Goal: Task Accomplishment & Management: Complete application form

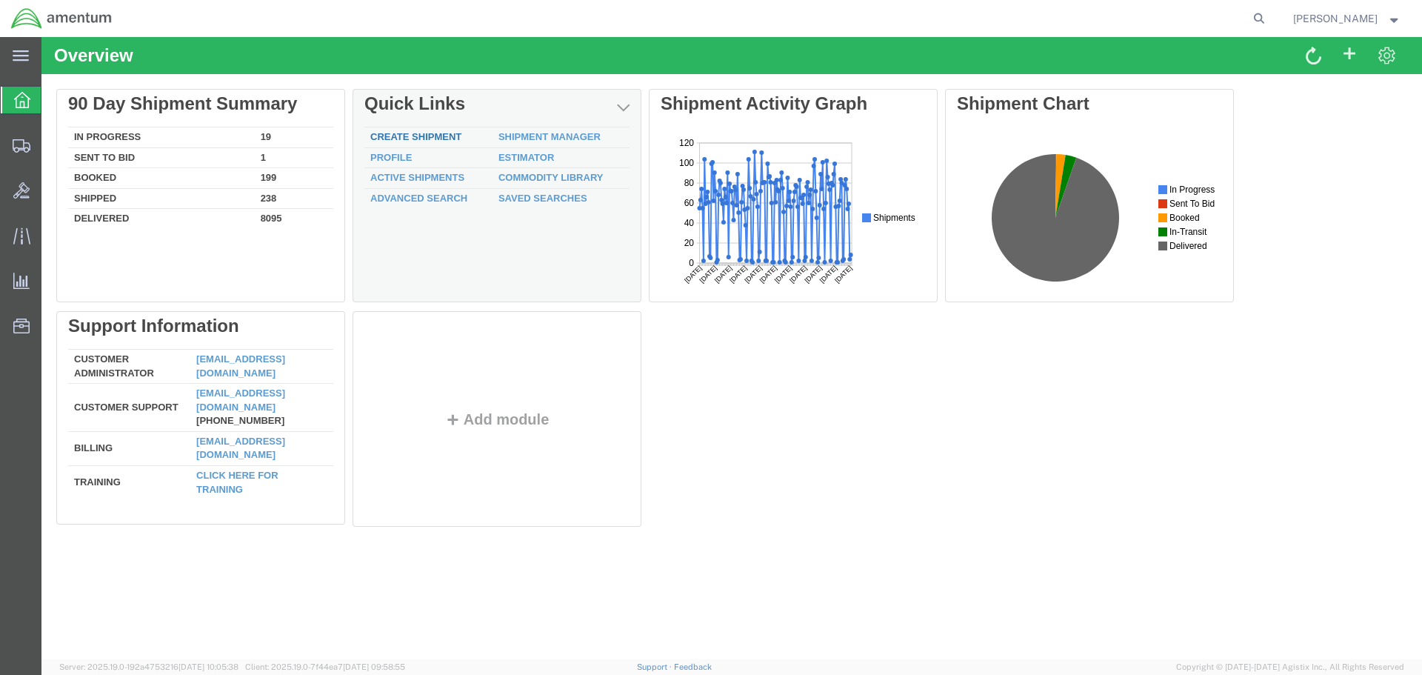
click at [441, 135] on link "Create Shipment" at bounding box center [415, 136] width 91 height 11
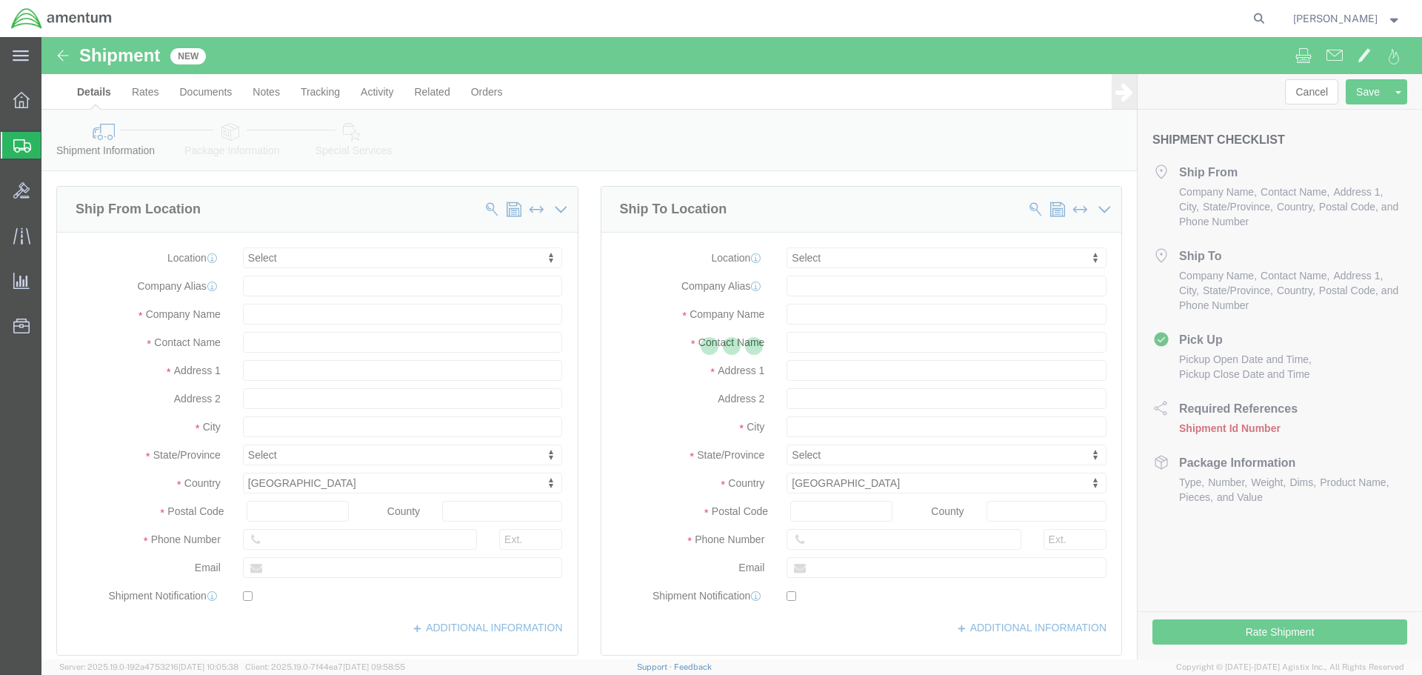
select select
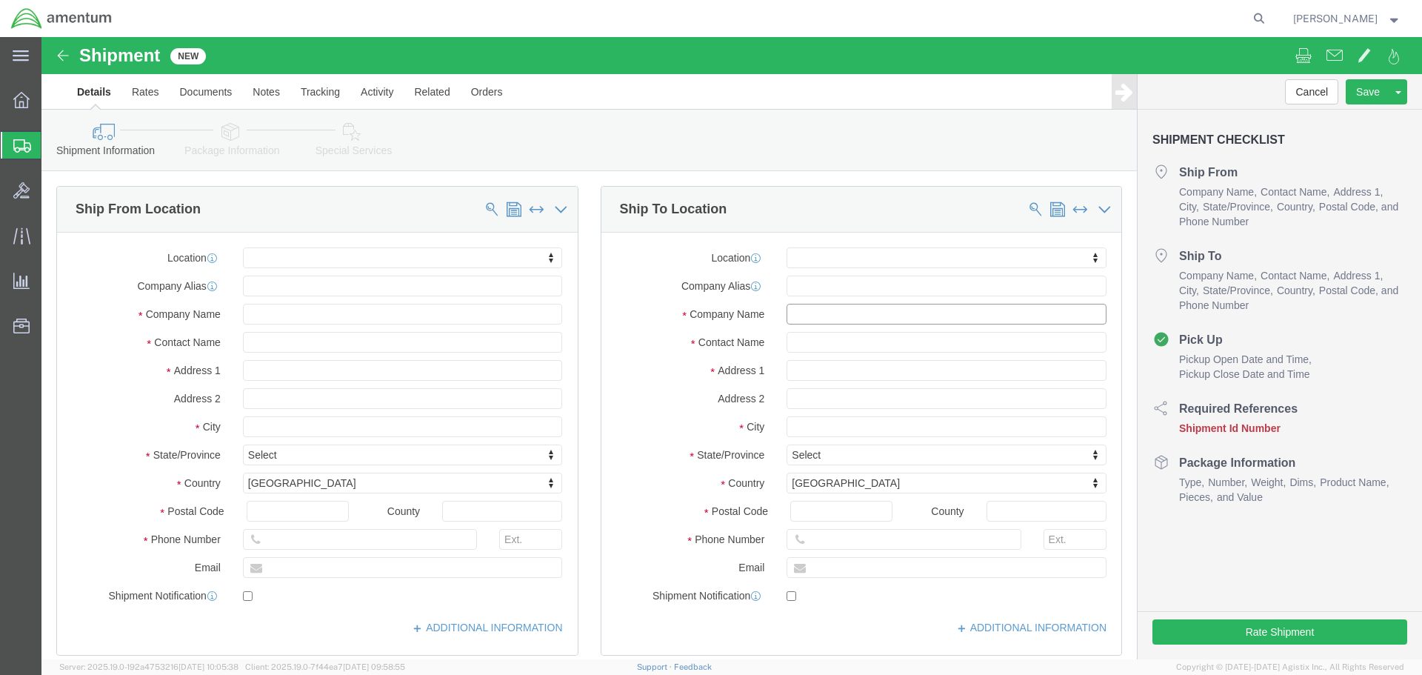
click input "text"
type input "aviation"
drag, startPoint x: 795, startPoint y: 277, endPoint x: 712, endPoint y: 280, distance: 83.0
click div "Company Name aviation"
click input "text"
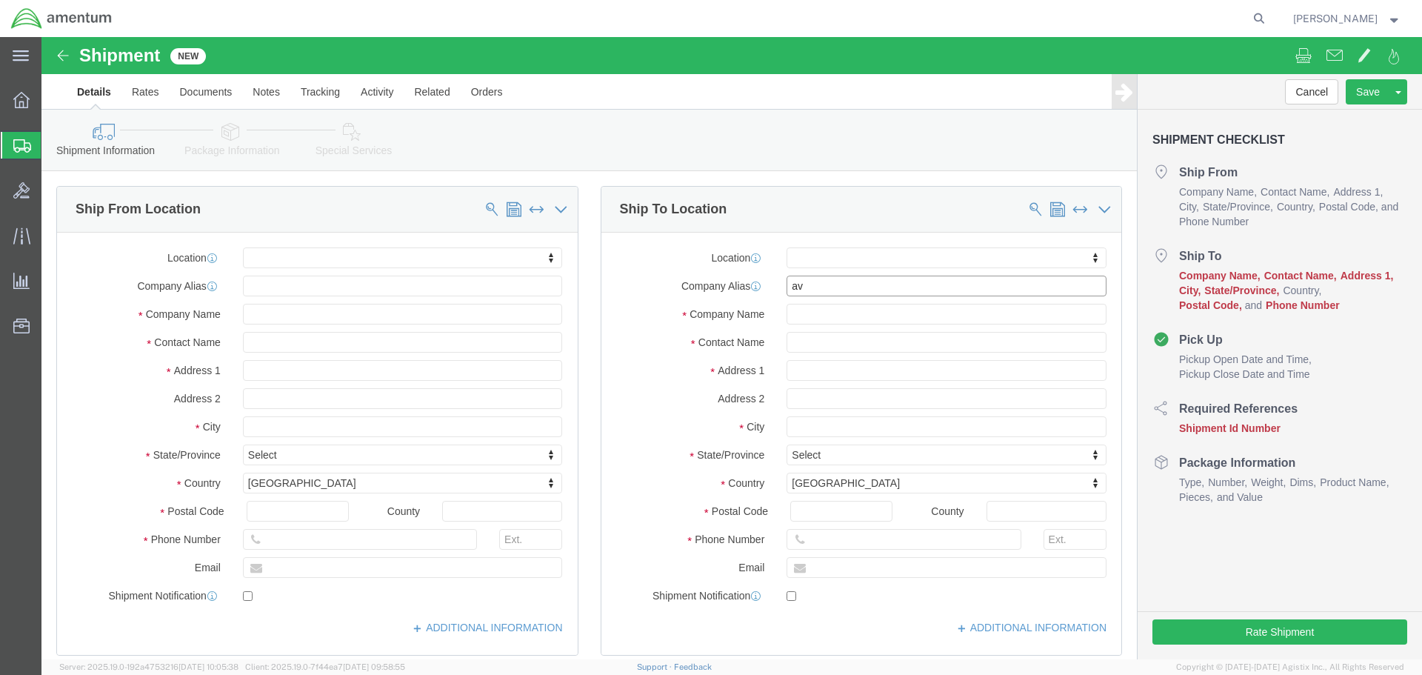
type input "a"
type input "aviation lab"
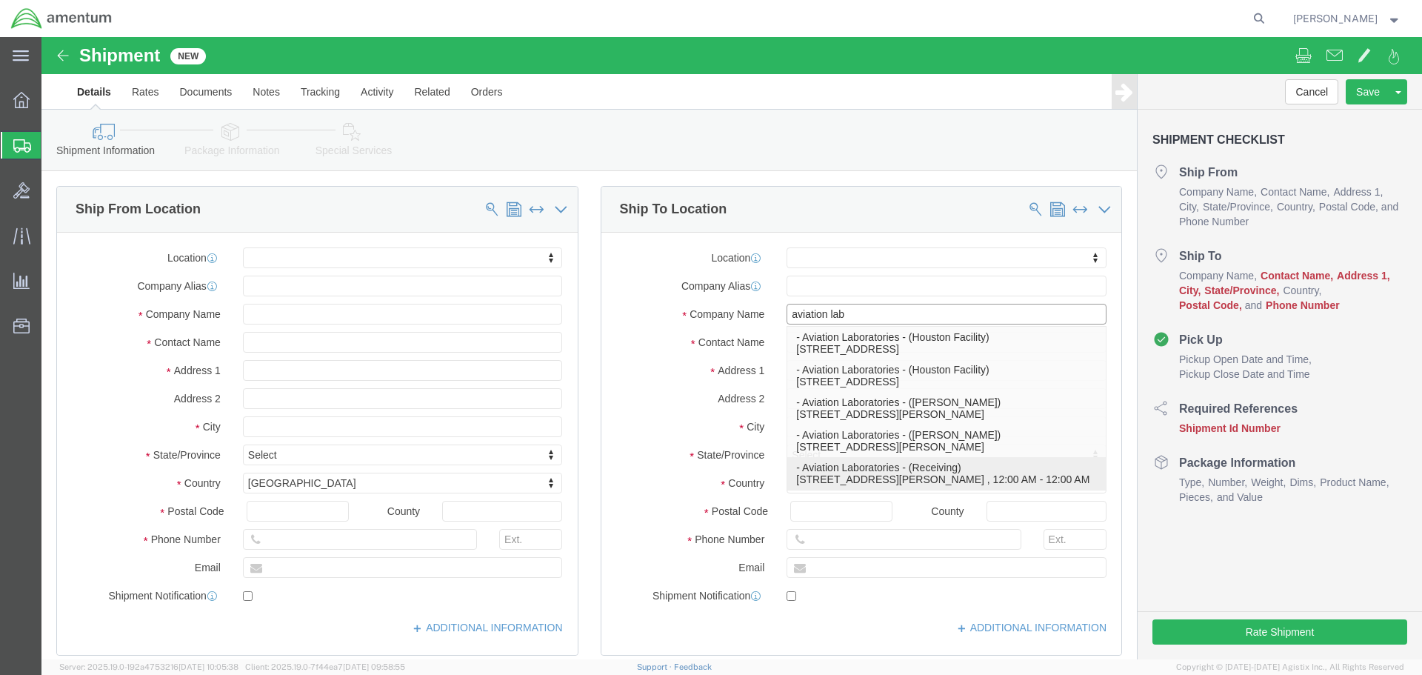
click p "- Aviation Laboratories - (Receiving) [STREET_ADDRESS][PERSON_NAME] , 12:00 AM …"
select select
type input "Aviation Laboratories"
type input "Receiving"
type input "[STREET_ADDRESS][PERSON_NAME]"
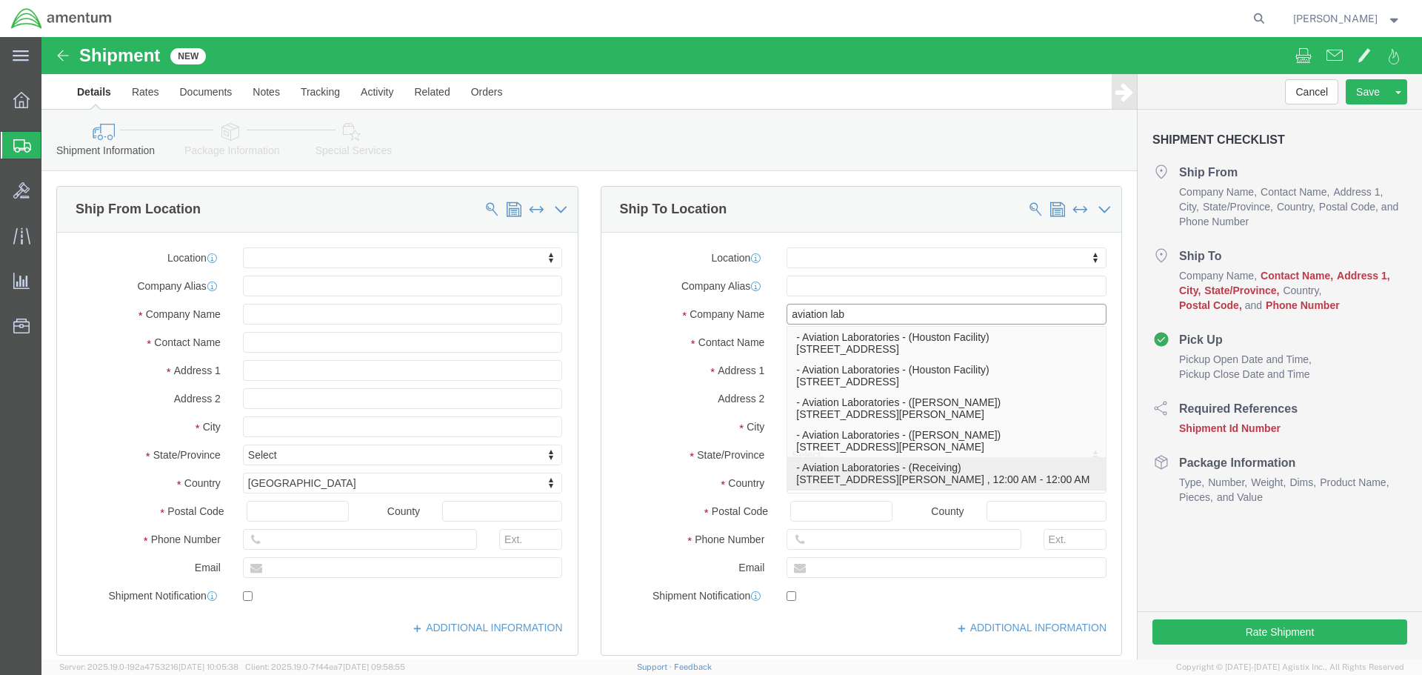
type input "Kenner"
type input "70062"
type input "[PHONE_NUMBER]"
select select "LA"
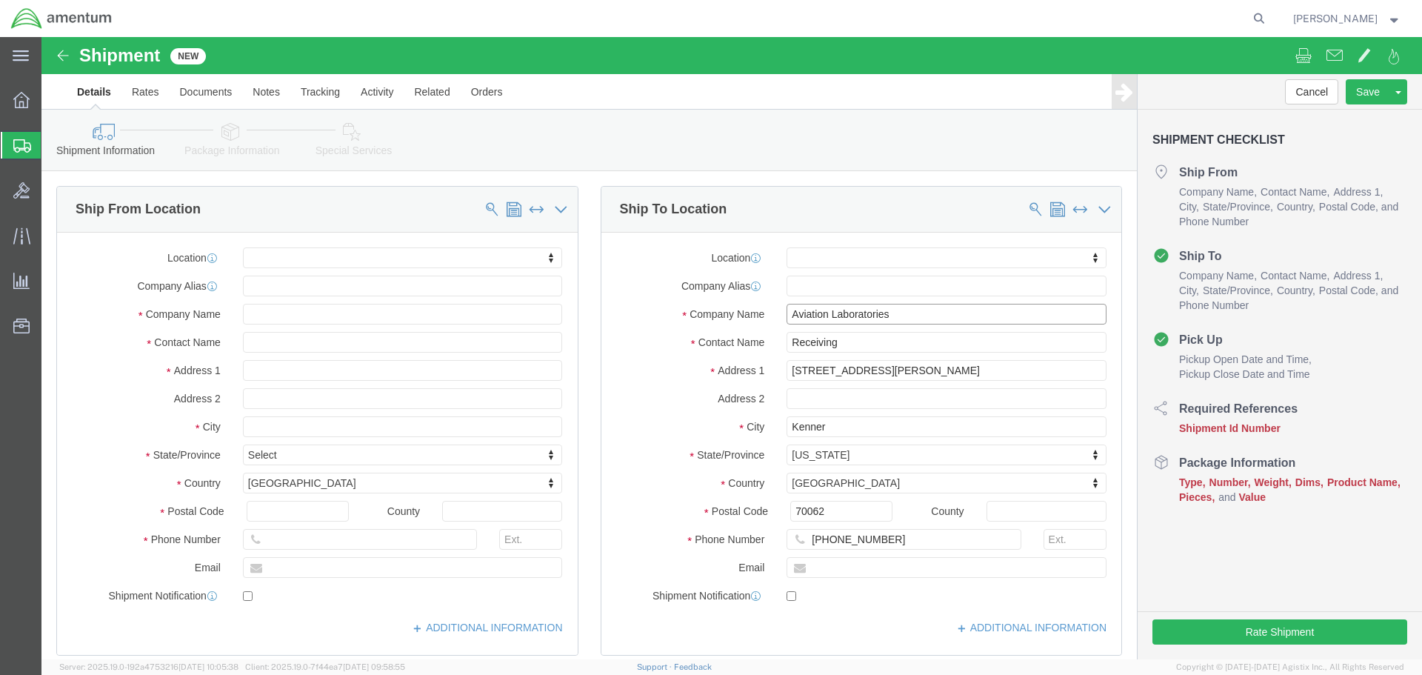
type input "Aviation Laboratories"
click input "text"
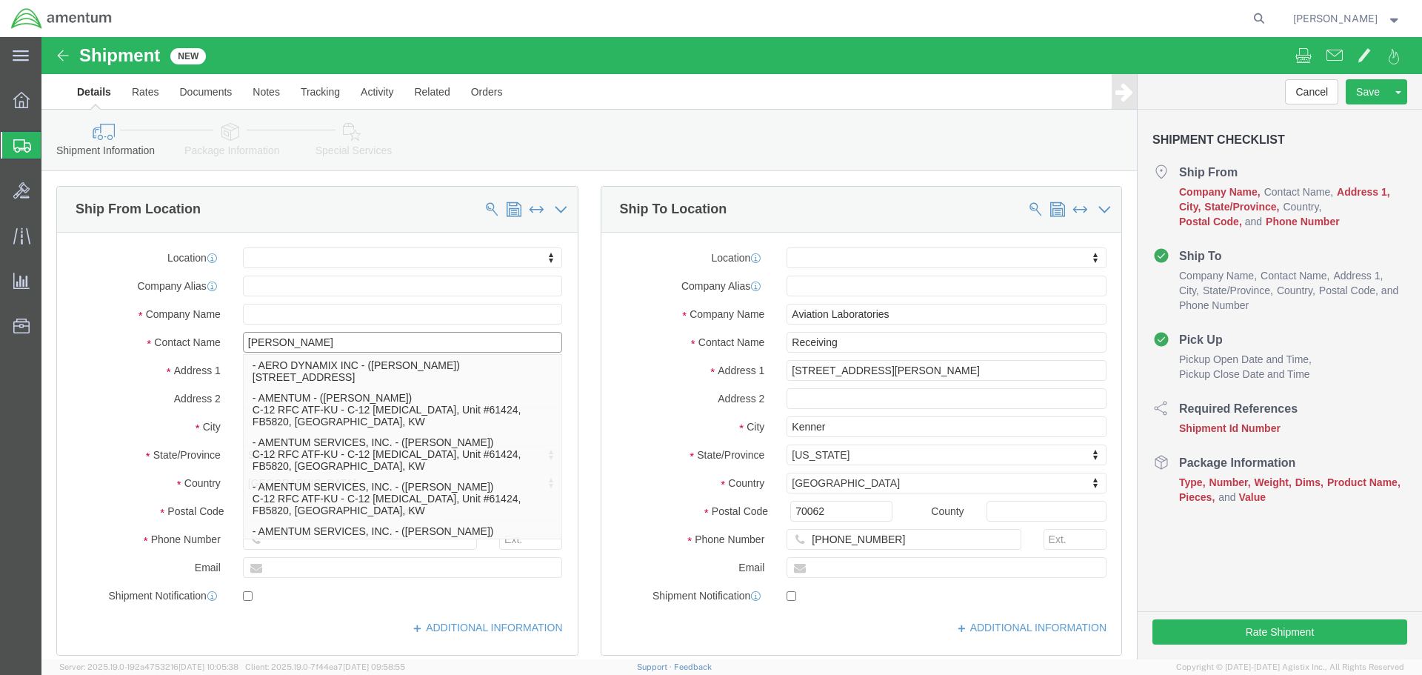
type input "[PERSON_NAME]"
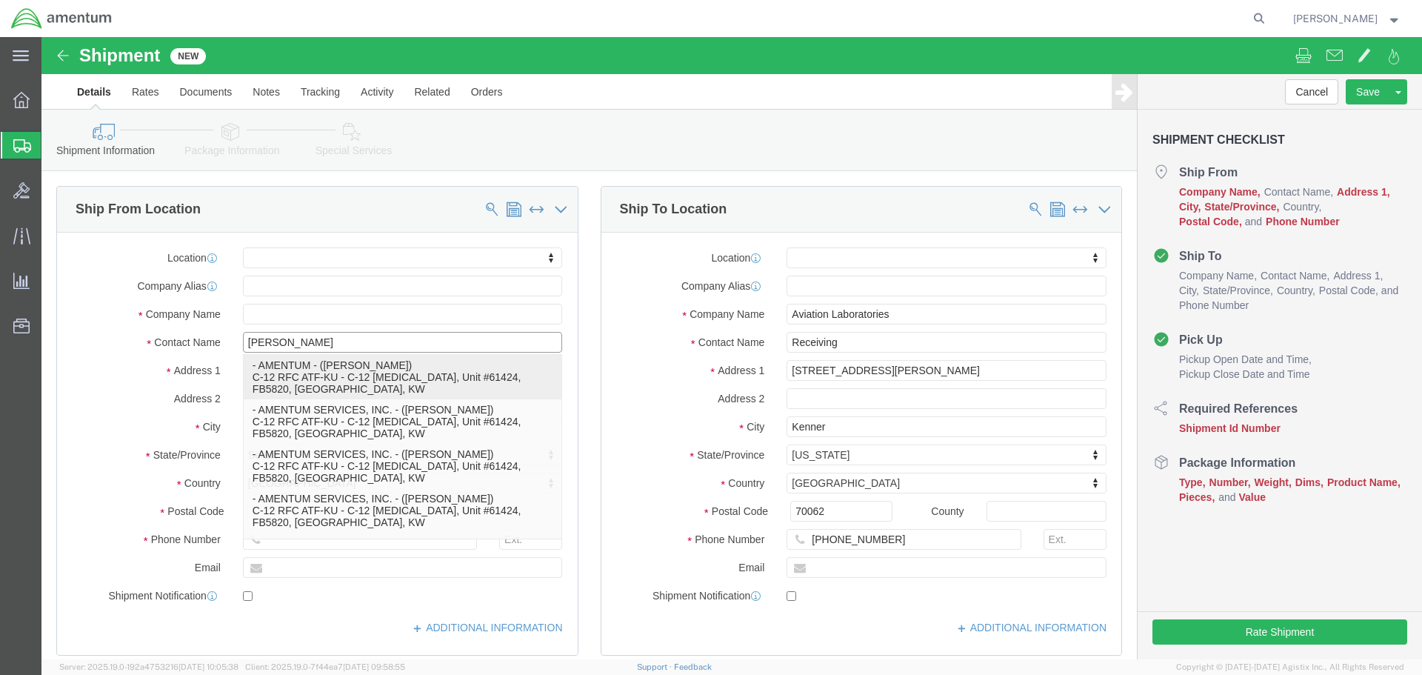
click p "- AMENTUM - ([PERSON_NAME]) C-12 RFC ATF-KU - C-12 [MEDICAL_DATA], Unit #61424,…"
select select
type input "AMENTUM"
type input "[PERSON_NAME]"
type input "C-12 RFC ATF-KU - C-12 [MEDICAL_DATA]"
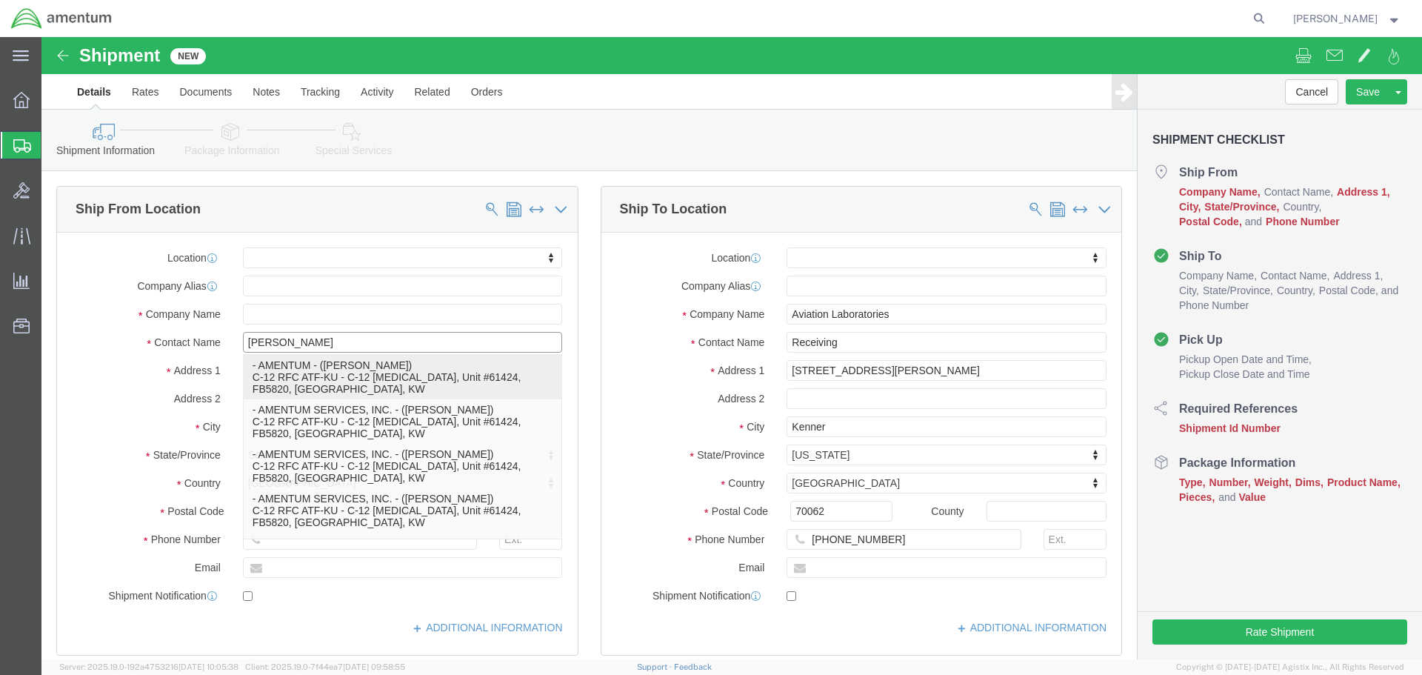
type input "Unit #61424, FB5820"
type input "ALI AL [GEOGRAPHIC_DATA]"
select select "KW"
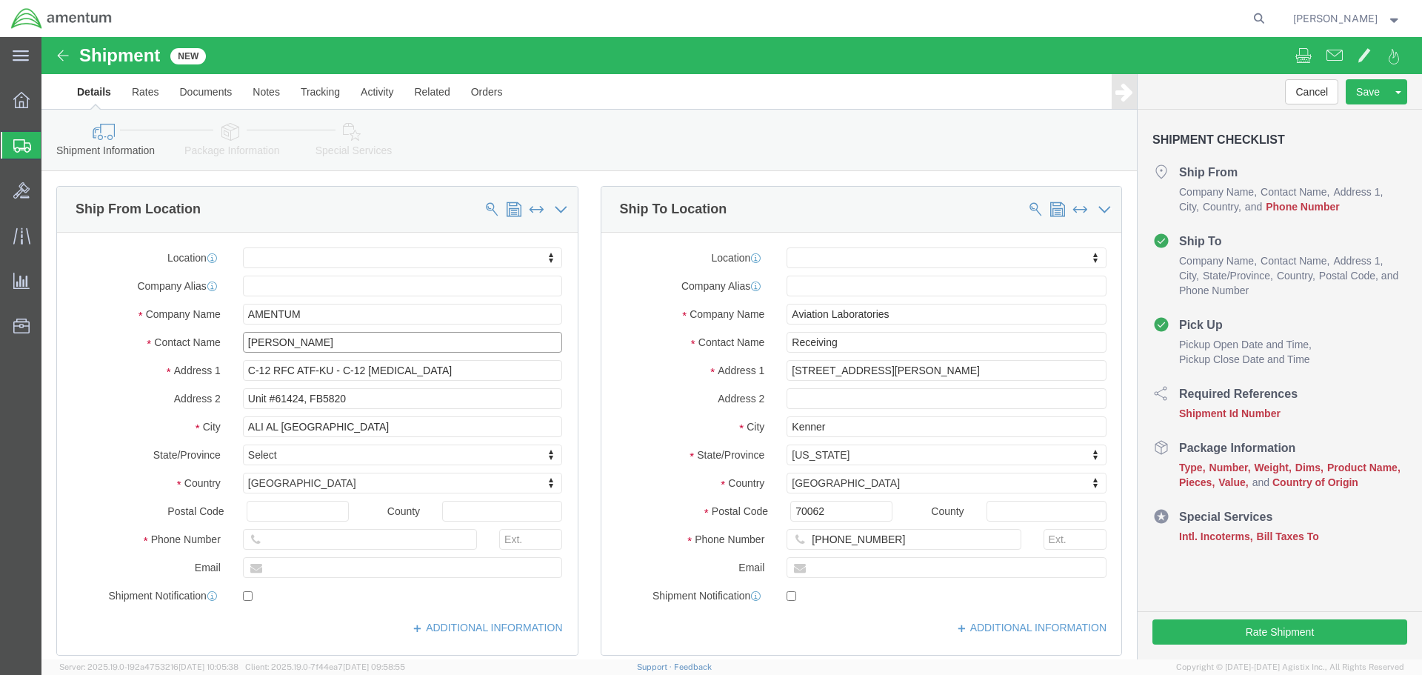
type input "[PERSON_NAME]"
click input "text"
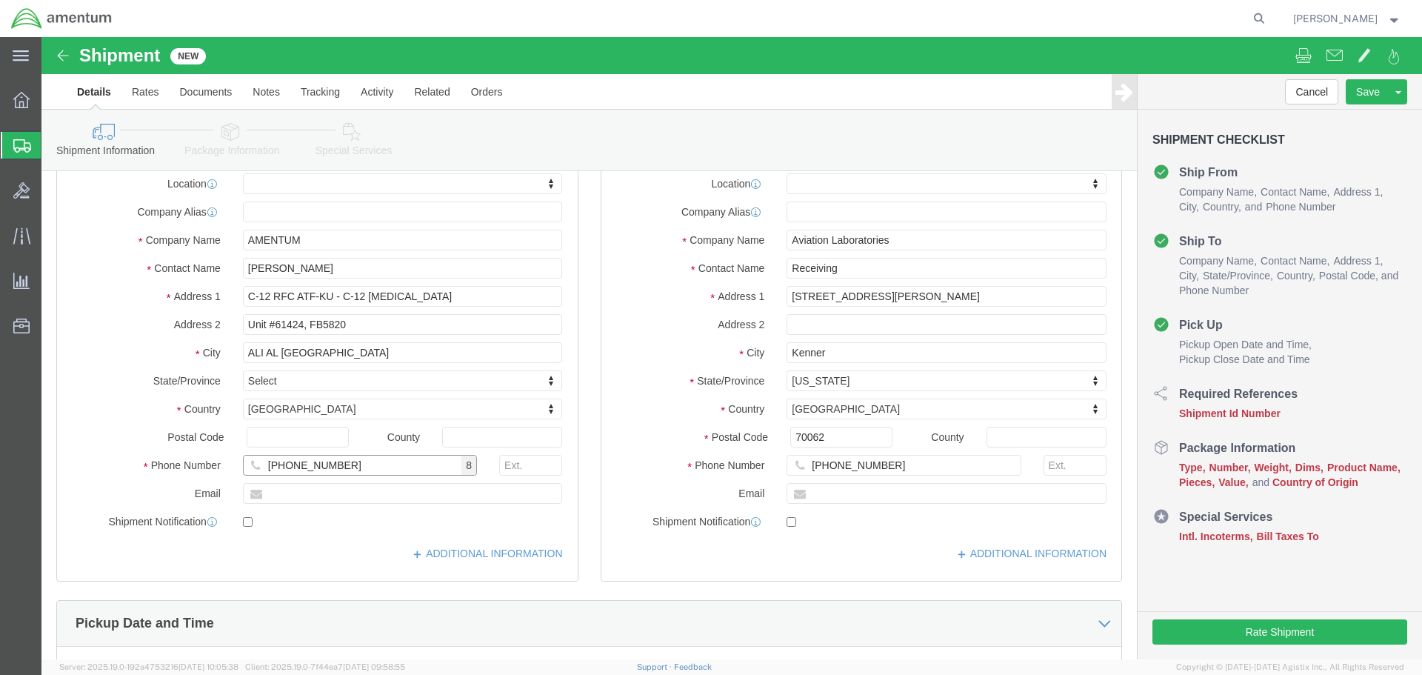
type input "[PHONE_NUMBER]"
click input "text"
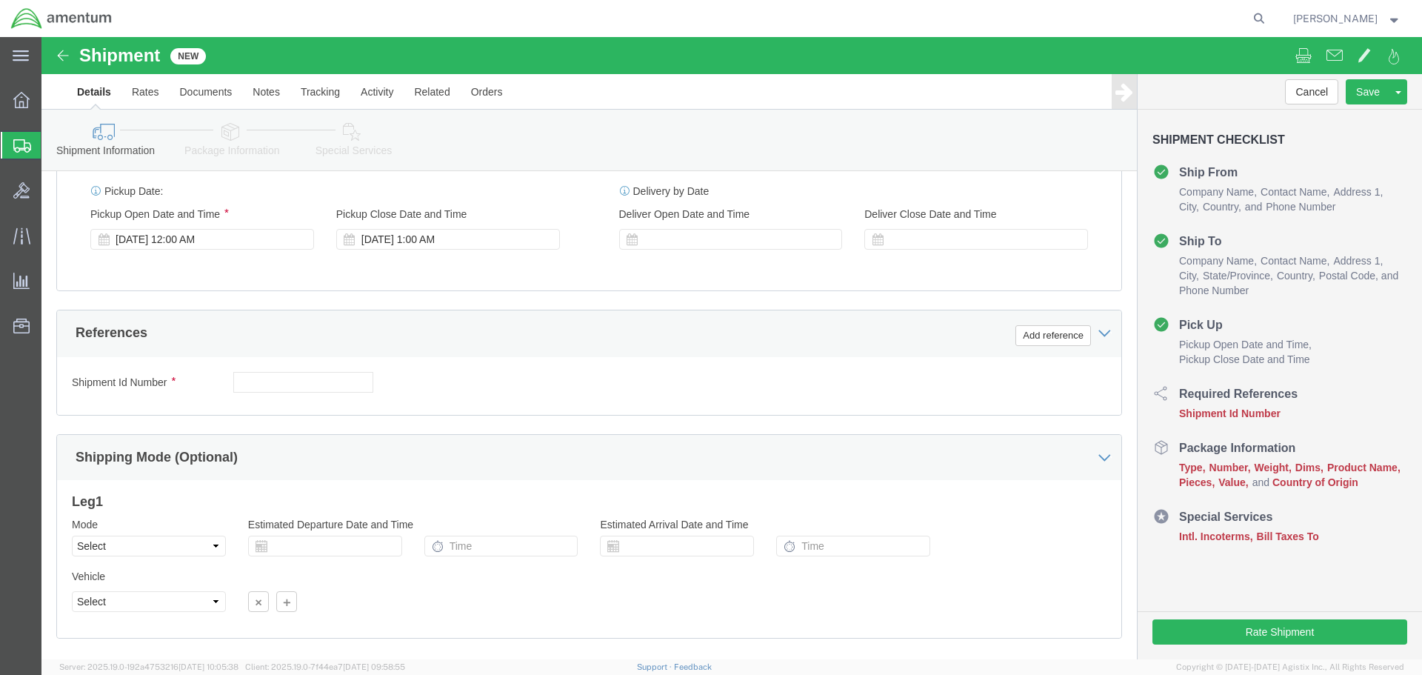
scroll to position [592, 0]
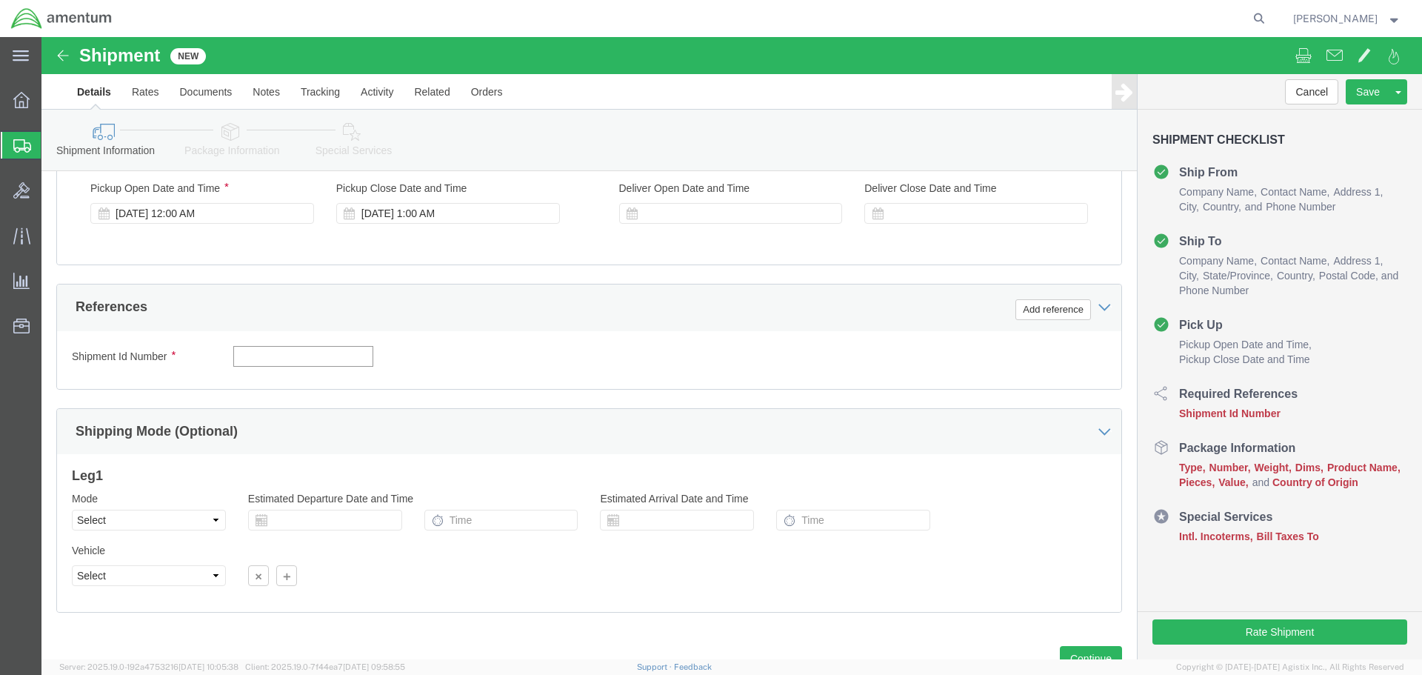
click input "text"
click div "Shipment Id Number 09162025oilsample Select Account Type Activity ID Airline Ap…"
click input "09162025oilsample"
type input "09162025 oilsample"
click div "Shipment Id Number 09162025 oilsample Select Account Type Activity ID Airline A…"
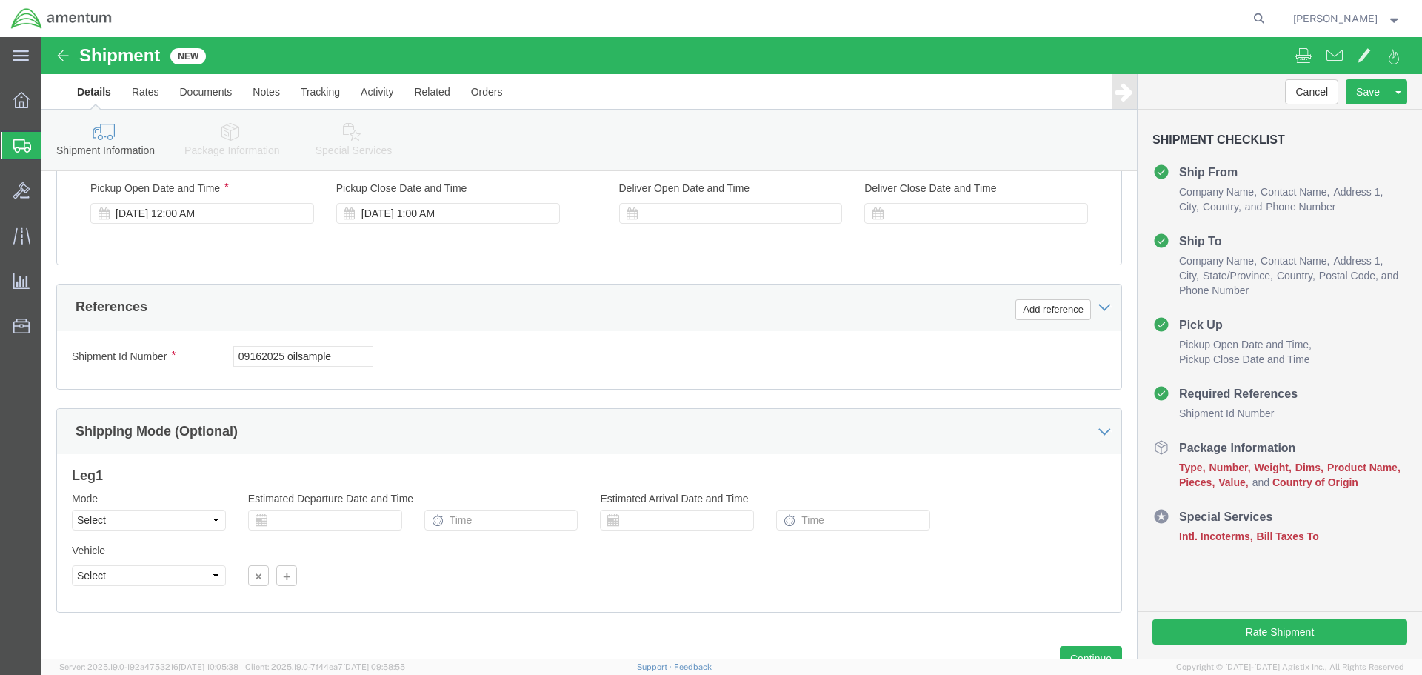
scroll to position [649, 0]
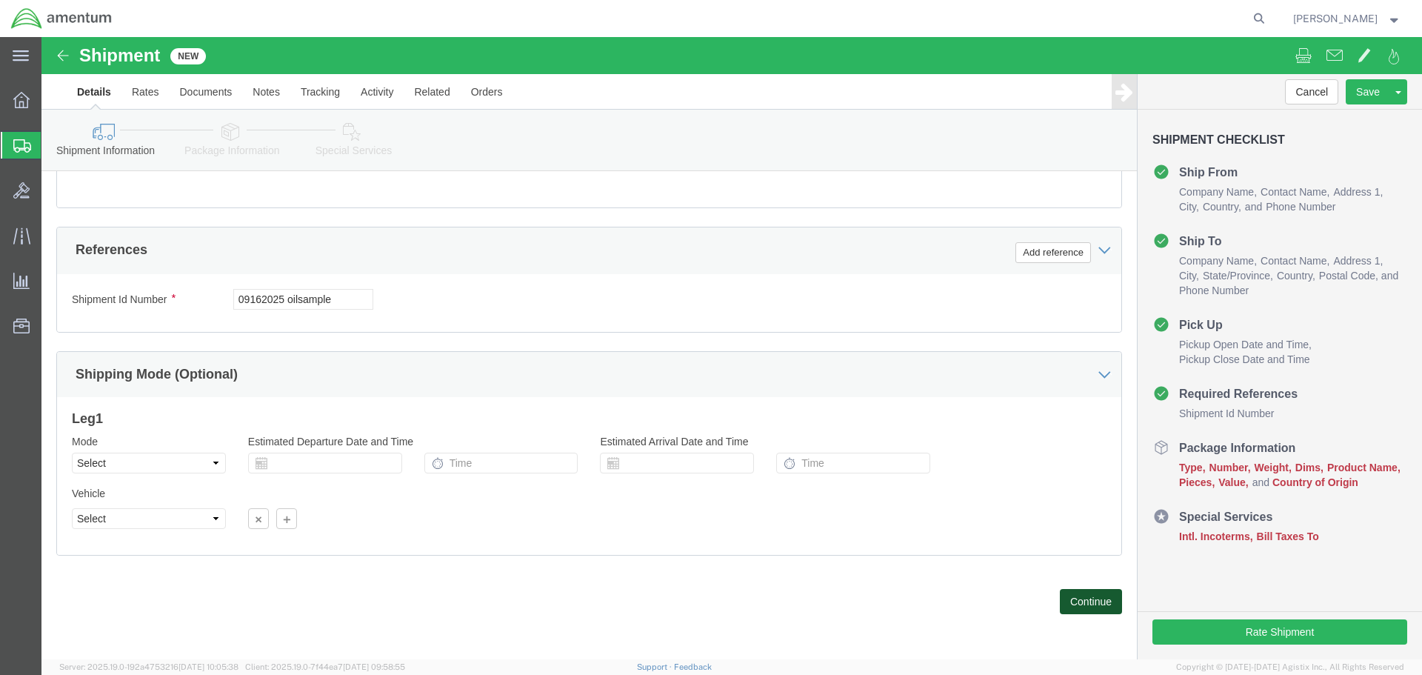
click button "Continue"
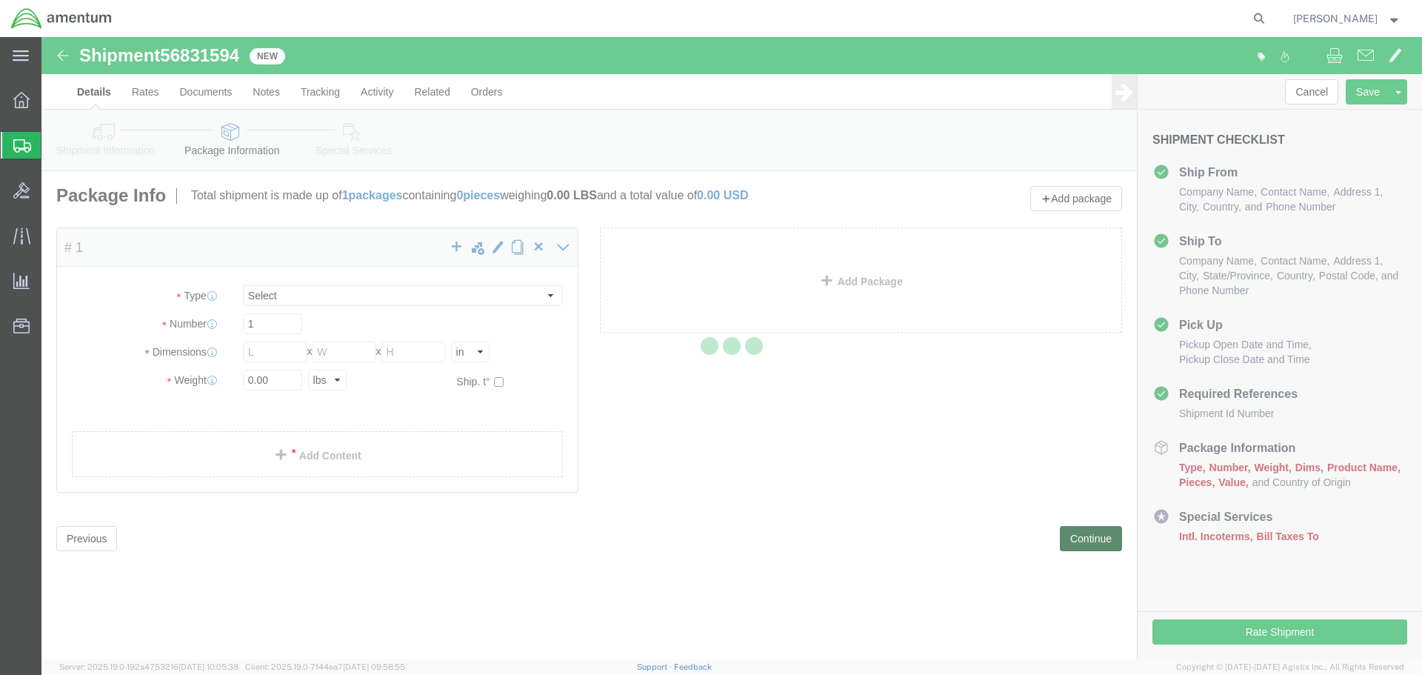
select select "CBOX"
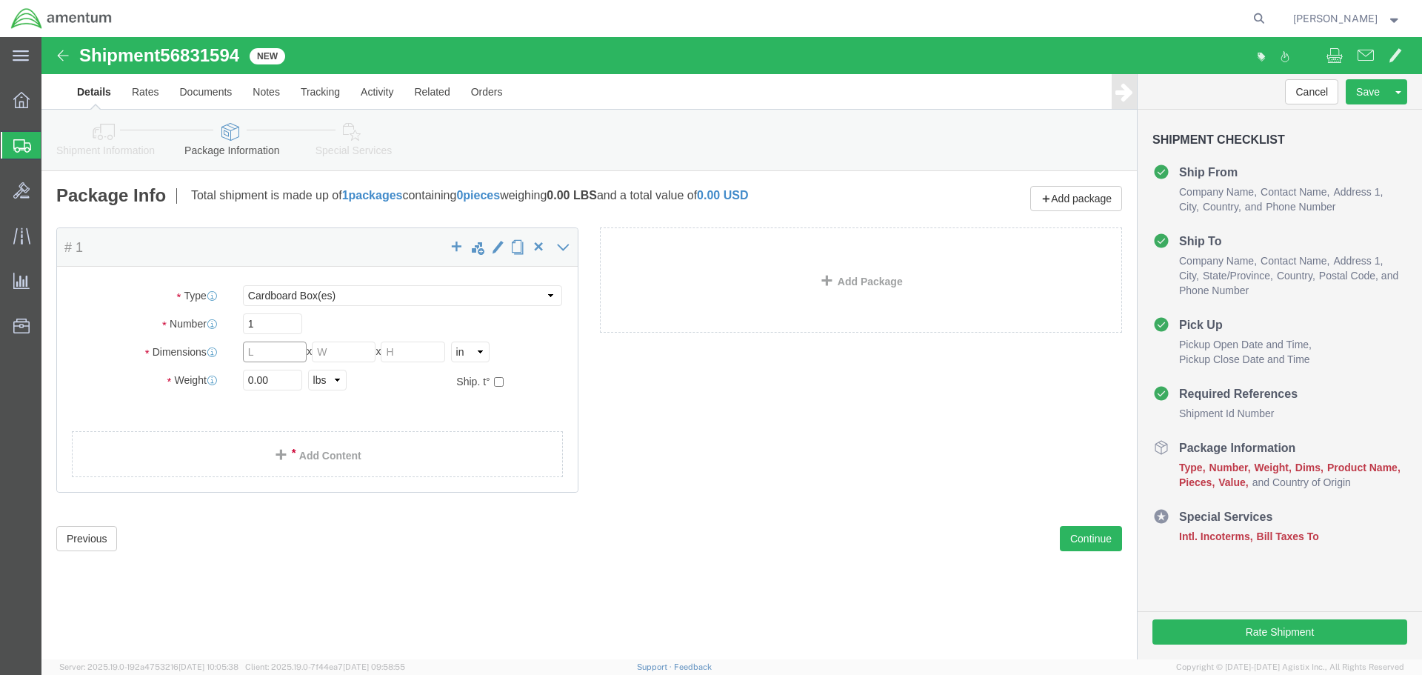
click input "text"
type input "10"
type input "7"
click div "Package Type Select BCK Boxes Bale(s) Basket(s) Bolt(s) Bottle(s) Buckets Bulk …"
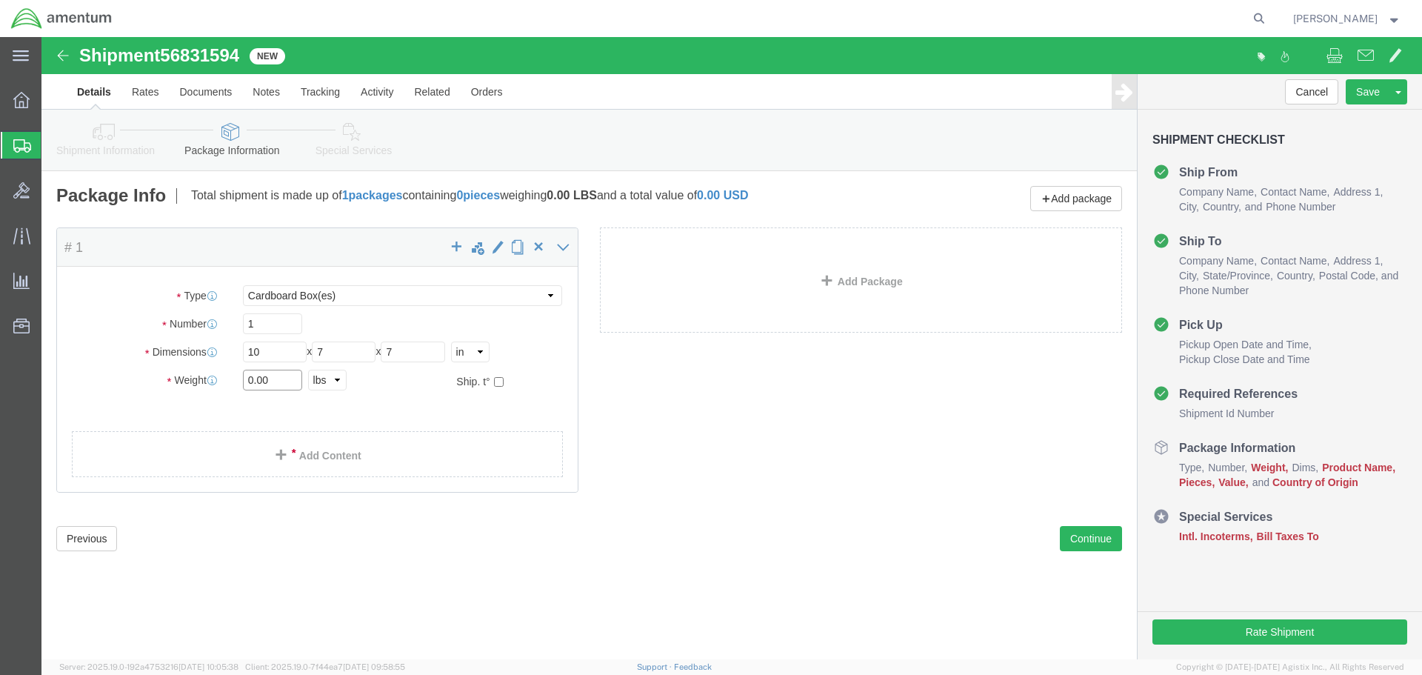
click input "0.00"
type input "0"
type input "1"
click div "1 Select kgs lbs"
click link "Add Content"
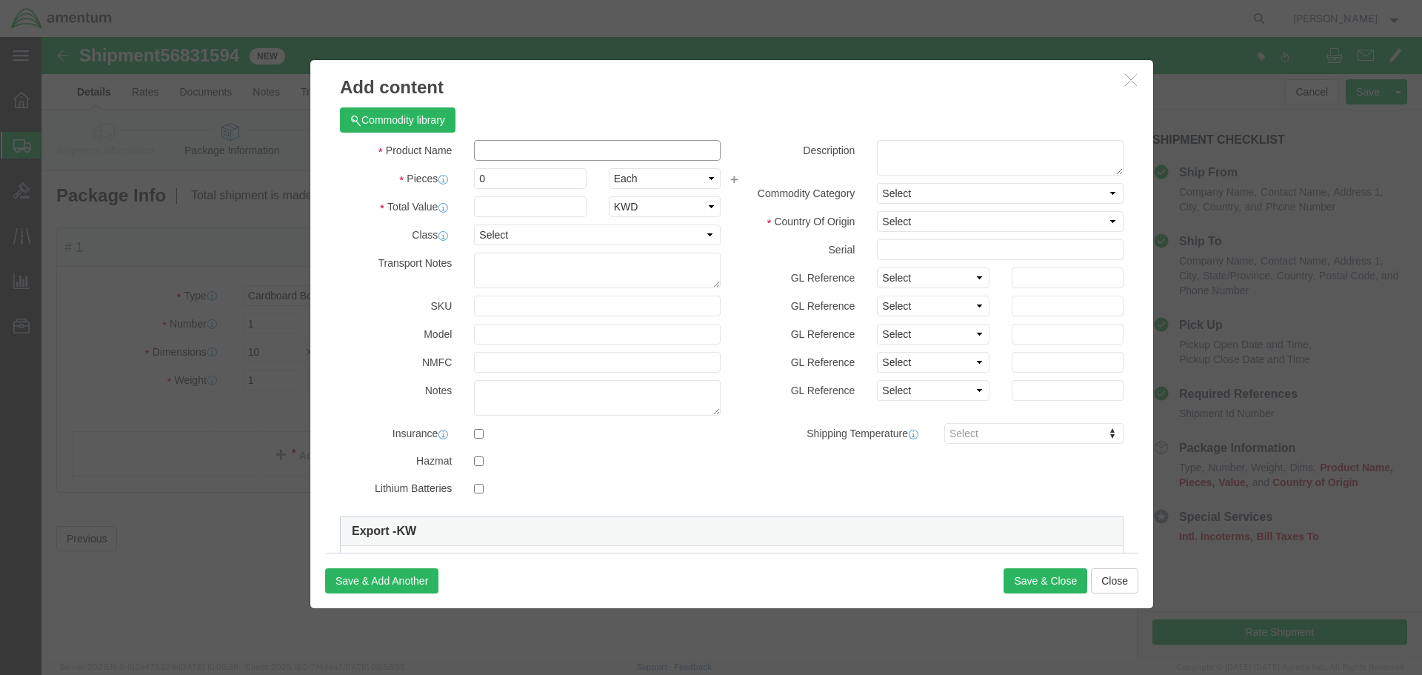
click input "text"
type input "oil sample"
click input "0"
type input "1"
type input "100"
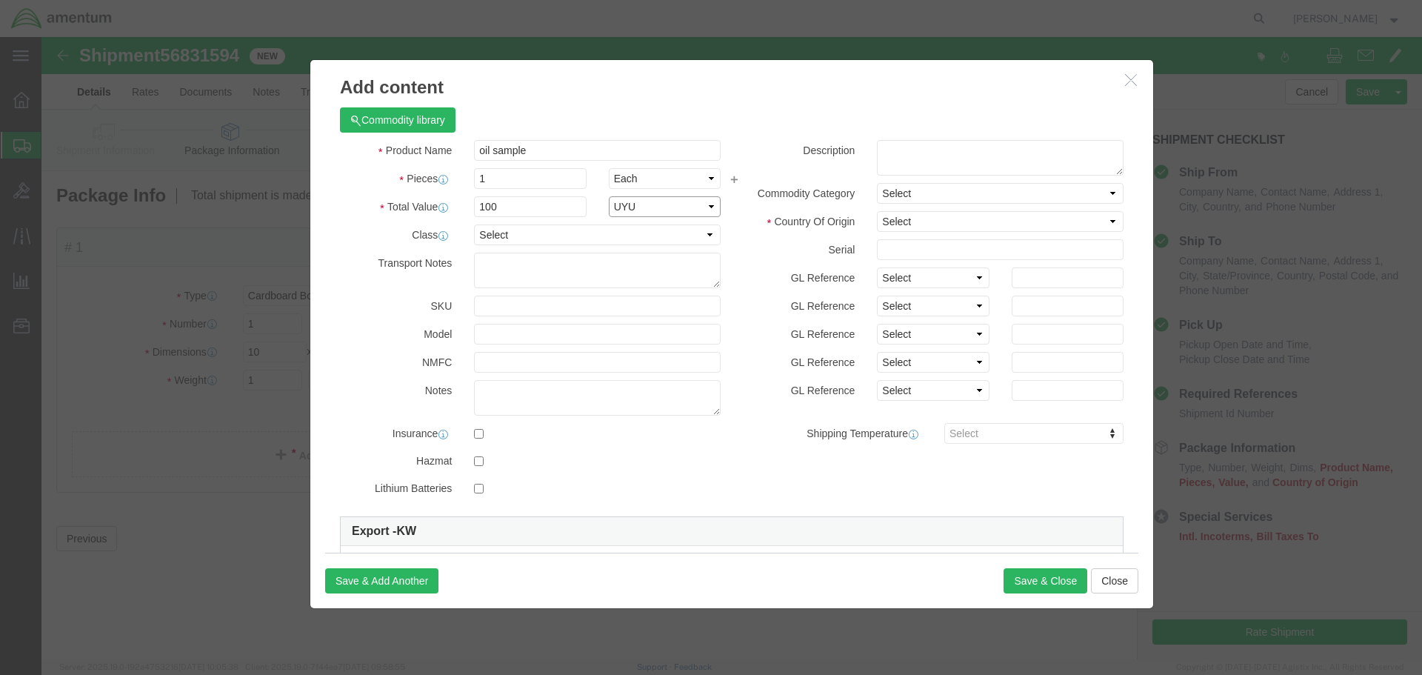
select select "USD"
click textarea
type textarea "oil sample"
click select "Select [GEOGRAPHIC_DATA] [GEOGRAPHIC_DATA] [GEOGRAPHIC_DATA] [GEOGRAPHIC_DATA] …"
select select "US"
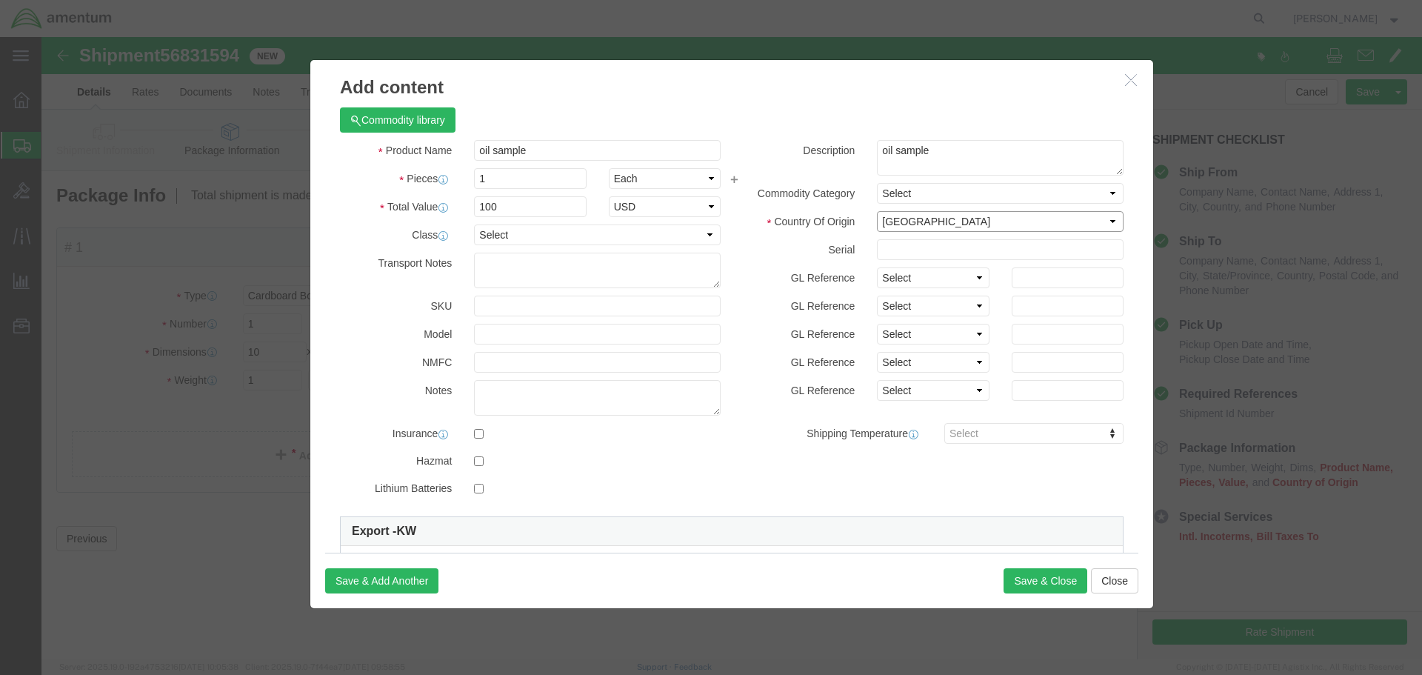
click select "Select [GEOGRAPHIC_DATA] [GEOGRAPHIC_DATA] [GEOGRAPHIC_DATA] [GEOGRAPHIC_DATA] …"
click div "Description oil sample Commodity Category Select Country Of Origin Select [GEOG…"
click button "Save & Close"
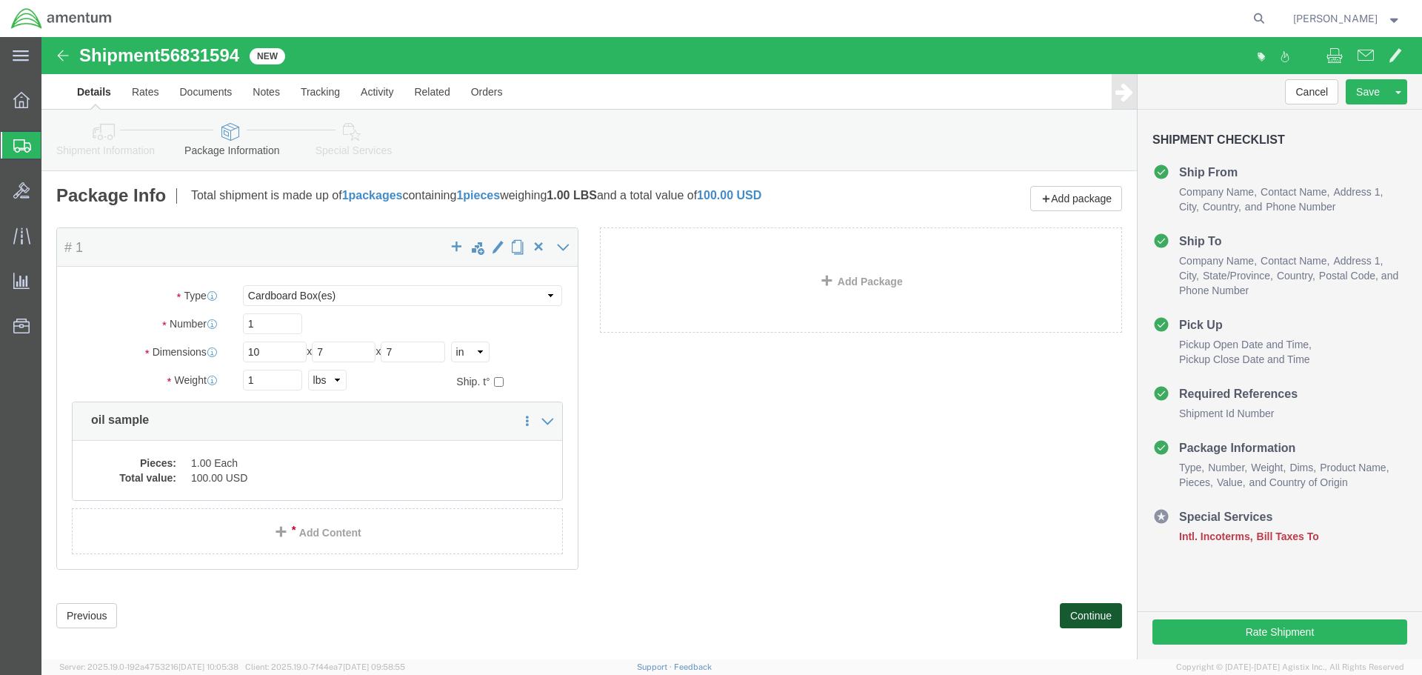
click button "Continue"
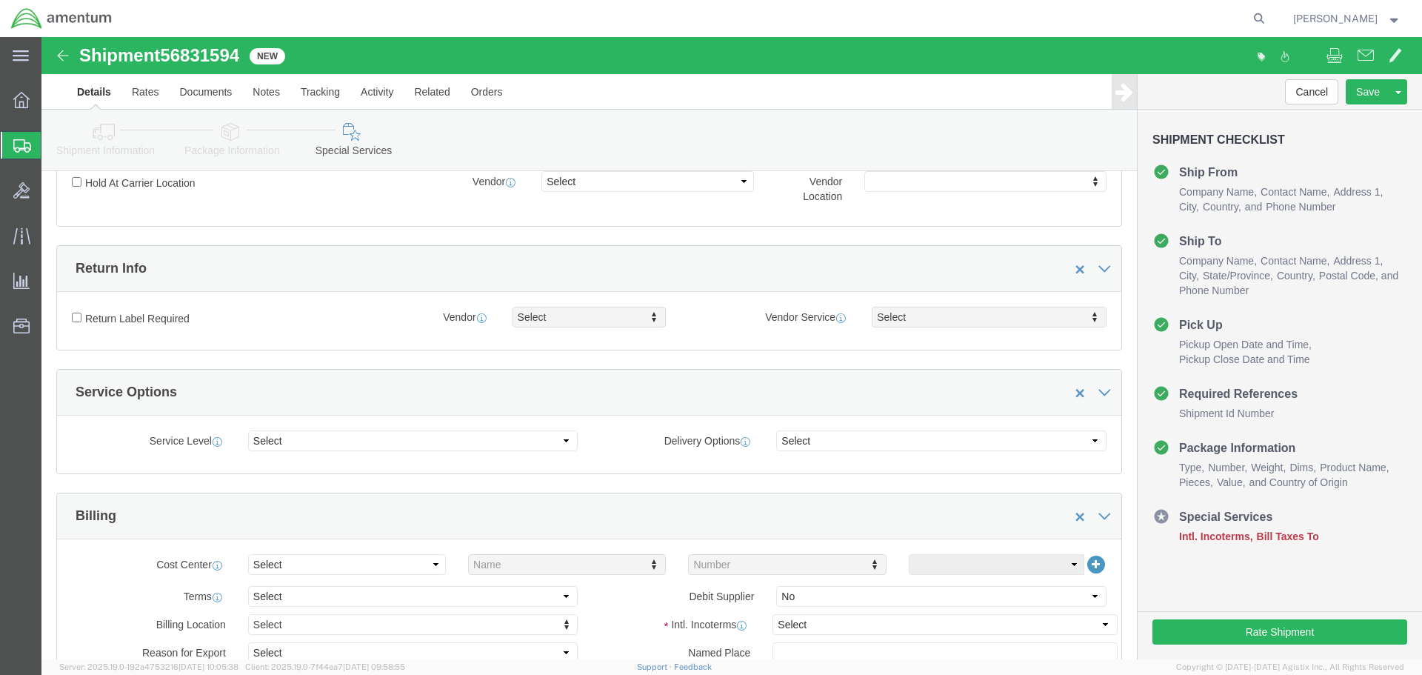
scroll to position [444, 0]
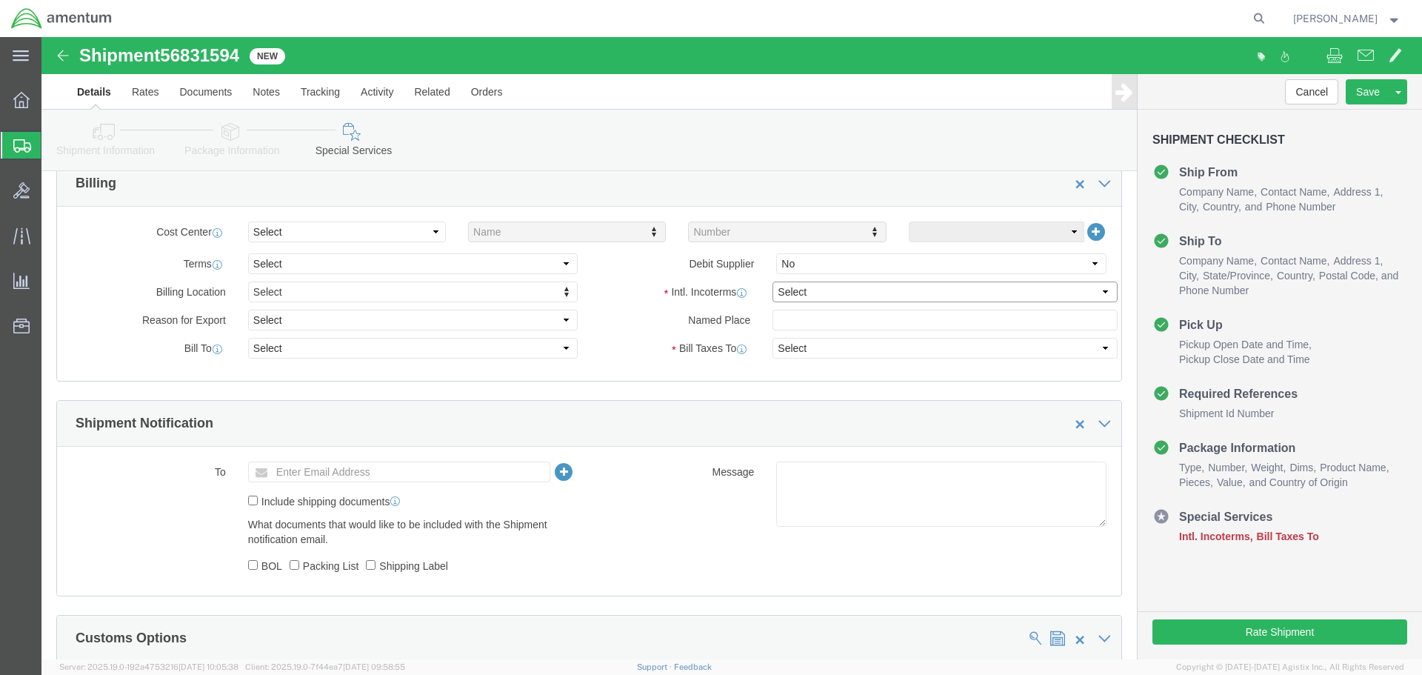
click select "Select Carriage Insurance Paid Carriage Paid To Cost and Freight Cost Insurance…"
select select "DDP"
click select "Select Carriage Insurance Paid Carriage Paid To Cost and Freight Cost Insurance…"
select select "SHIP"
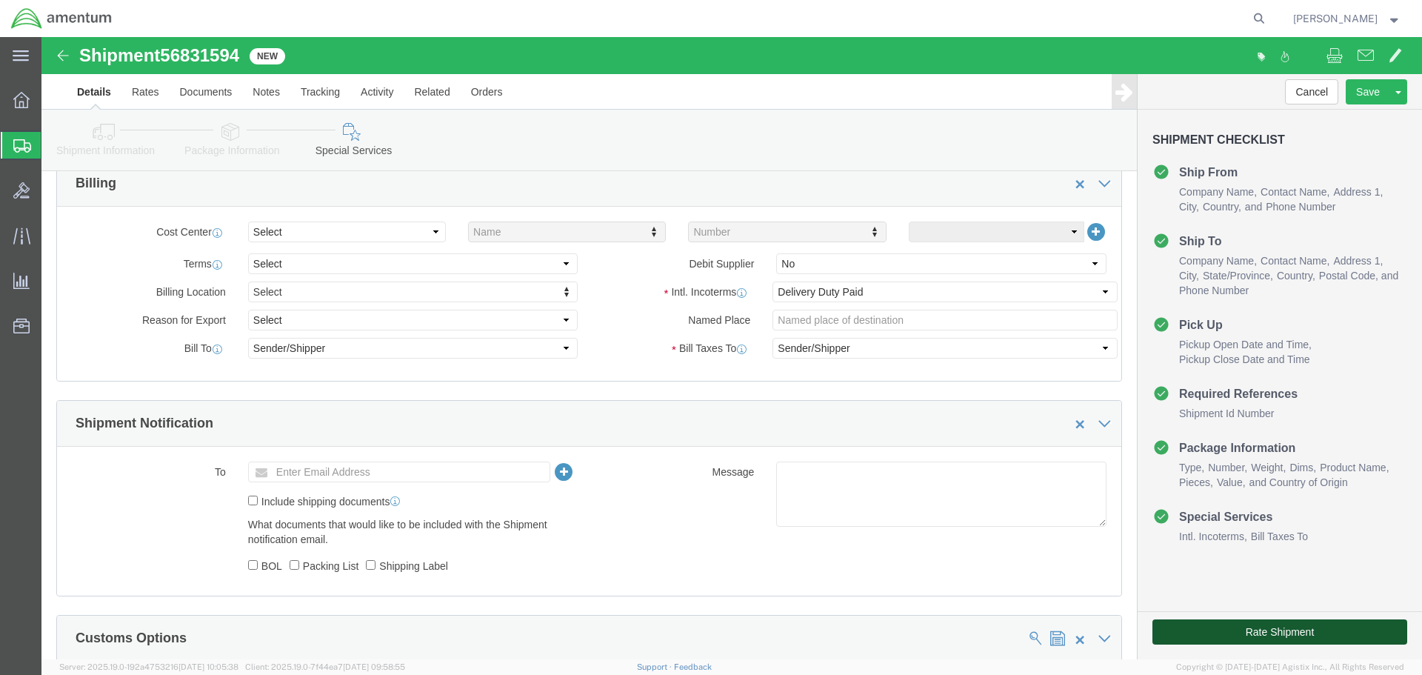
click button "Rate Shipment"
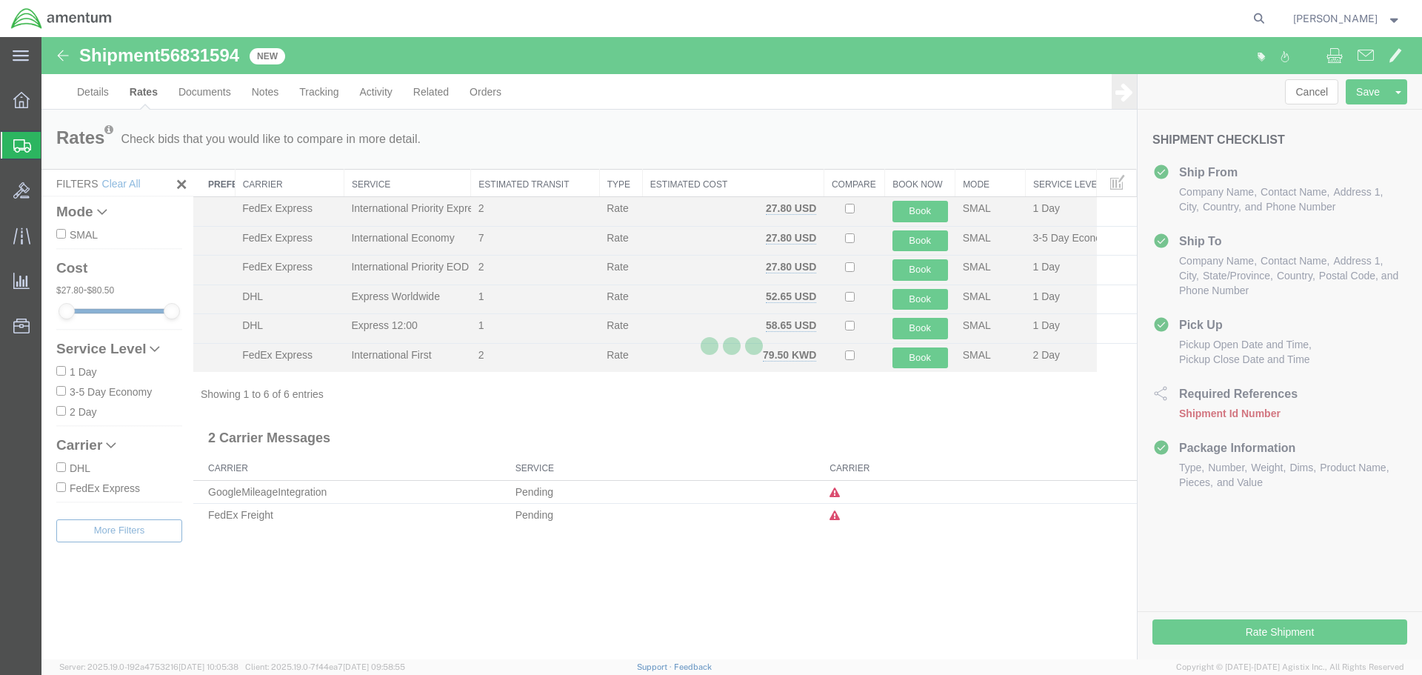
scroll to position [0, 0]
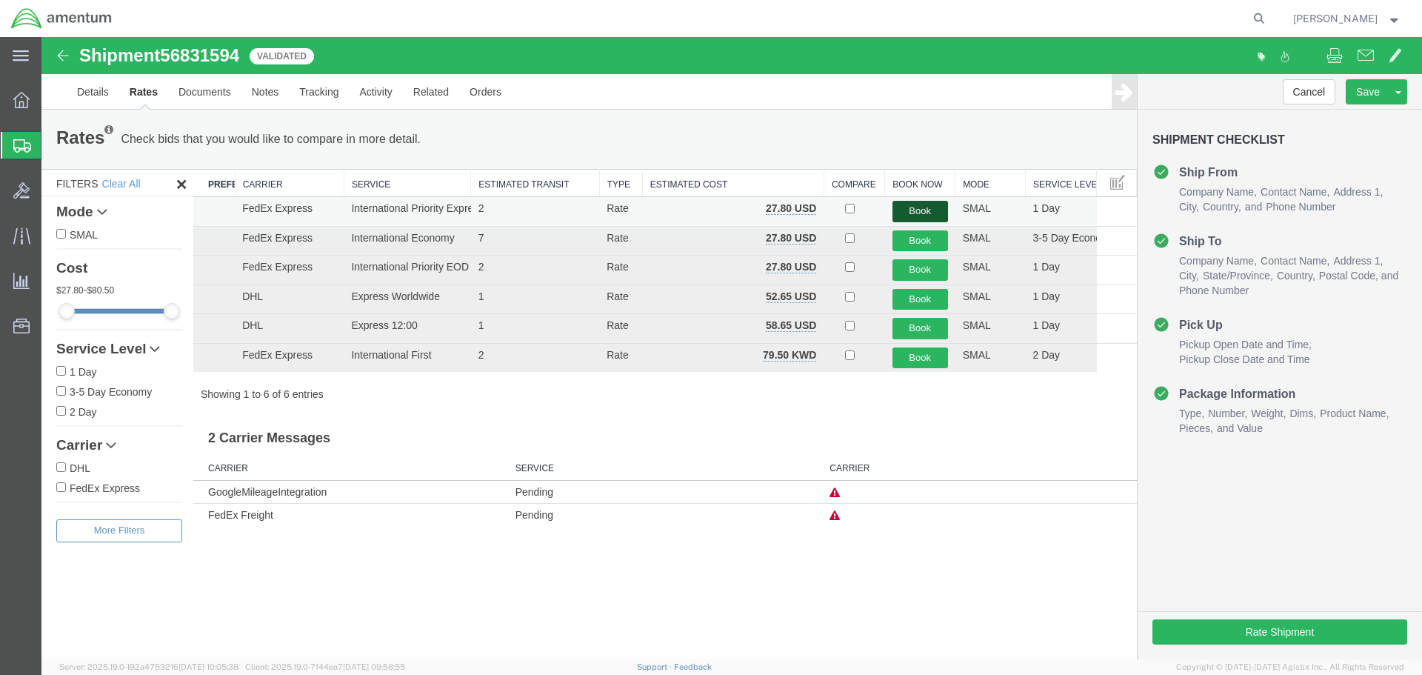
click at [923, 215] on button "Book" at bounding box center [920, 211] width 56 height 21
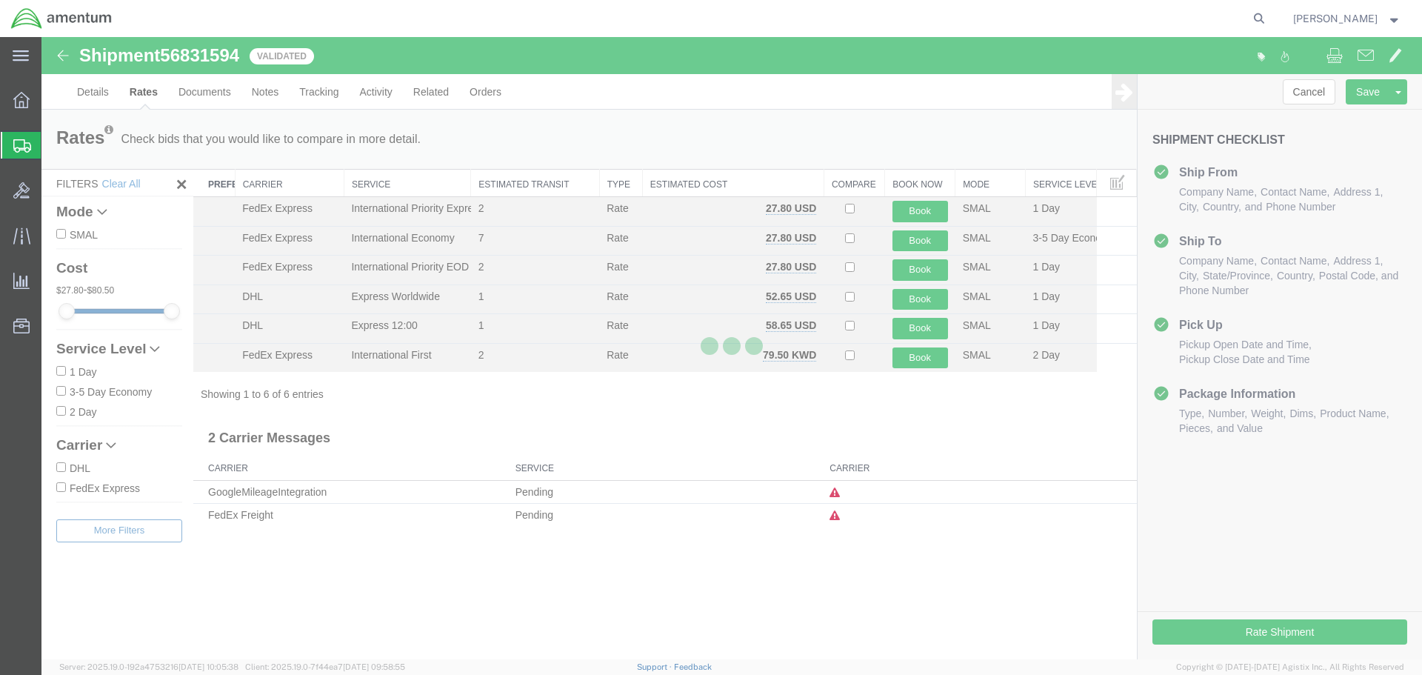
click at [959, 416] on div at bounding box center [731, 348] width 1380 height 622
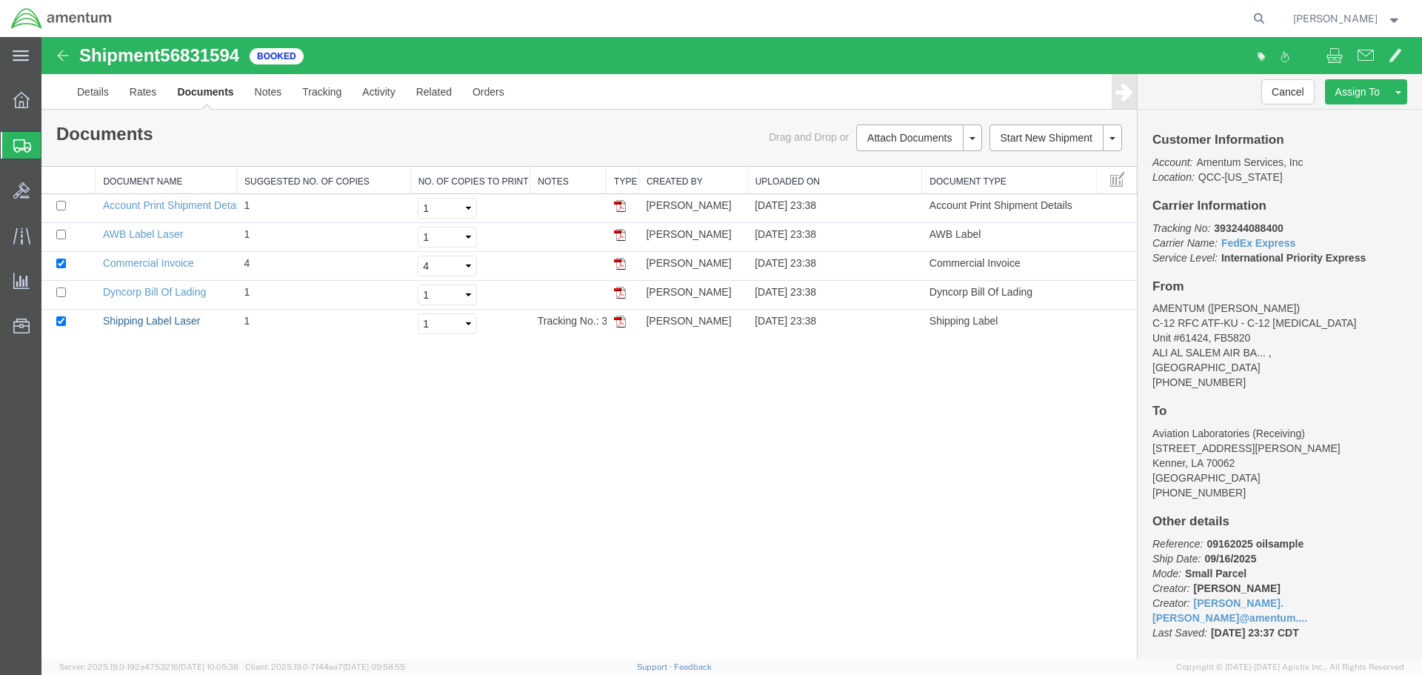
drag, startPoint x: 150, startPoint y: 323, endPoint x: 530, endPoint y: 126, distance: 427.9
click at [150, 323] on link "Shipping Label Laser" at bounding box center [152, 321] width 98 height 12
click at [178, 262] on link "Commercial Invoice" at bounding box center [148, 263] width 91 height 12
